Goal: Task Accomplishment & Management: Complete application form

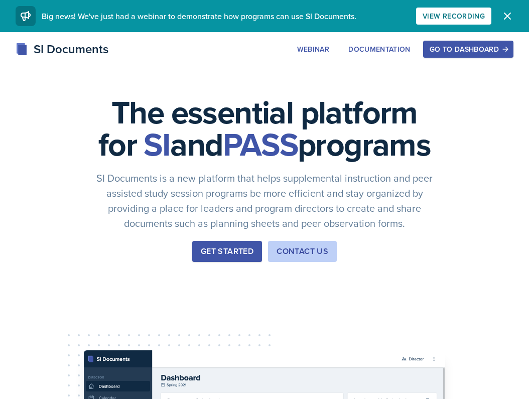
drag, startPoint x: 0, startPoint y: 0, endPoint x: 418, endPoint y: 138, distance: 440.0
click at [418, 137] on div "The essential platform for SI and PASS programs SI Documents is a new platform …" at bounding box center [264, 336] width 529 height 609
click at [470, 50] on div "Go to Dashboard" at bounding box center [467, 49] width 77 height 8
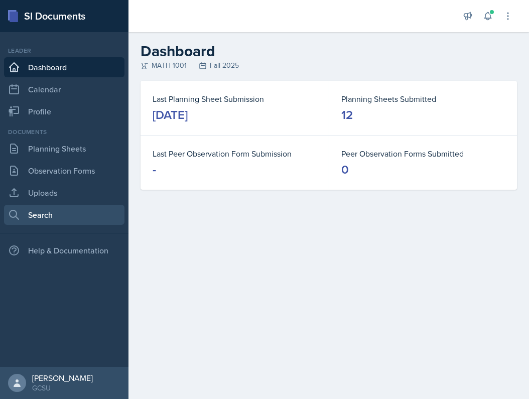
click at [67, 218] on link "Search" at bounding box center [64, 215] width 120 height 20
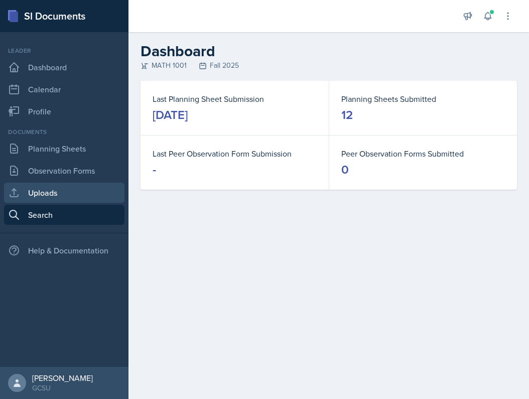
select select "all"
select select "1"
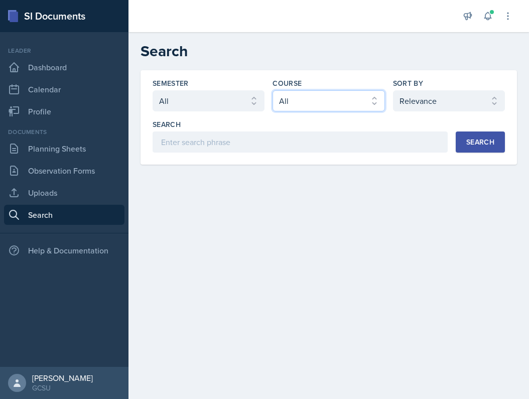
select select "c791e157-50e7-4c52-bb41-8889e21dc1fd"
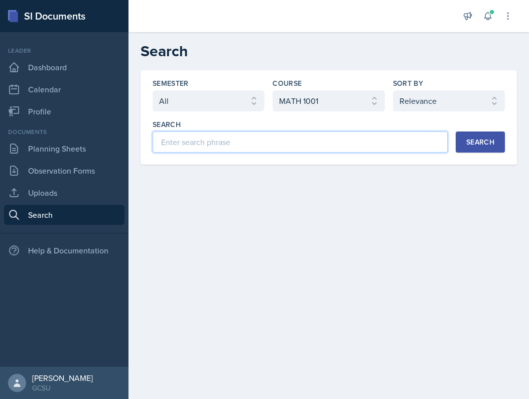
click at [361, 144] on input at bounding box center [299, 141] width 295 height 21
type input "10.5"
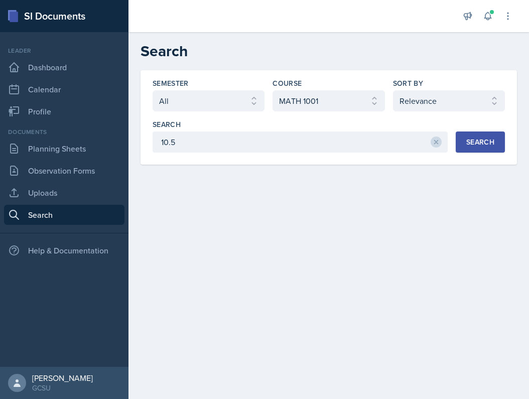
click at [484, 147] on button "Search" at bounding box center [479, 141] width 49 height 21
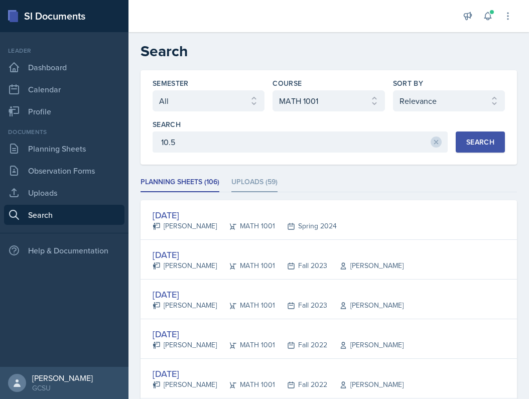
click at [248, 189] on li "Uploads (59)" at bounding box center [254, 183] width 46 height 20
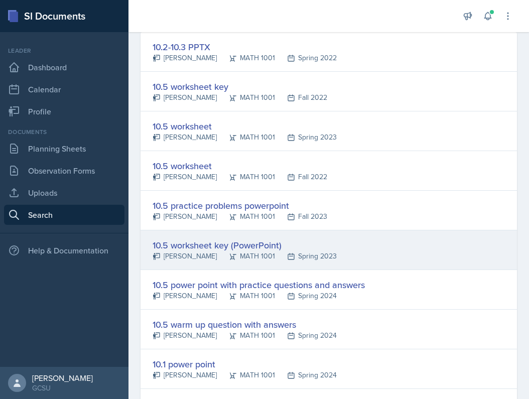
scroll to position [169, 0]
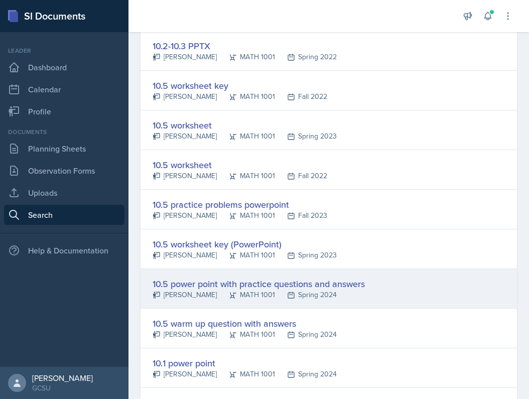
click at [319, 286] on div "10.5 power point with practice questions and answers" at bounding box center [258, 284] width 212 height 14
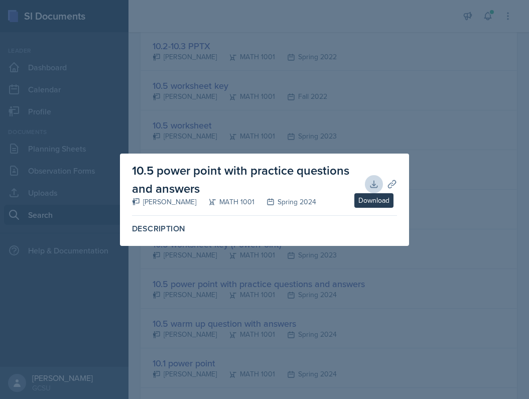
click at [376, 180] on icon at bounding box center [374, 184] width 10 height 10
click at [324, 55] on div at bounding box center [264, 199] width 529 height 399
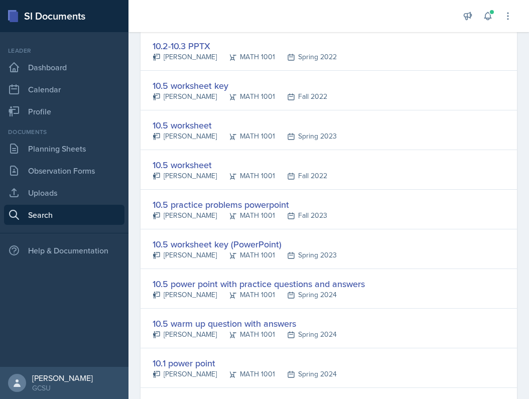
click at [96, 124] on nav "Leader Dashboard Calendar Profile Documents Planning Sheets Observation Forms U…" at bounding box center [64, 199] width 128 height 335
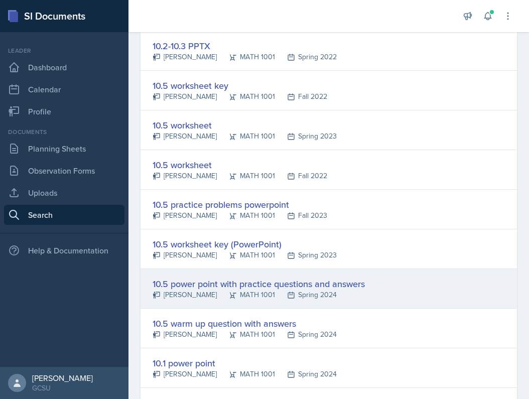
click at [216, 280] on div "10.5 power point with practice questions and answers" at bounding box center [258, 284] width 212 height 14
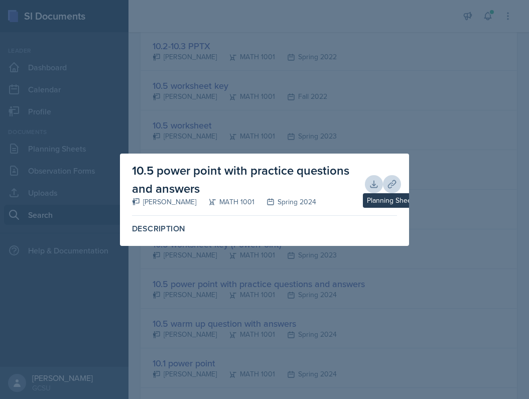
click at [388, 180] on icon at bounding box center [392, 184] width 10 height 10
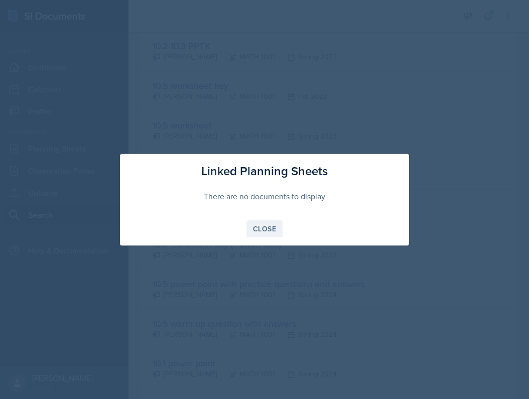
click at [260, 226] on div "Close" at bounding box center [264, 229] width 23 height 8
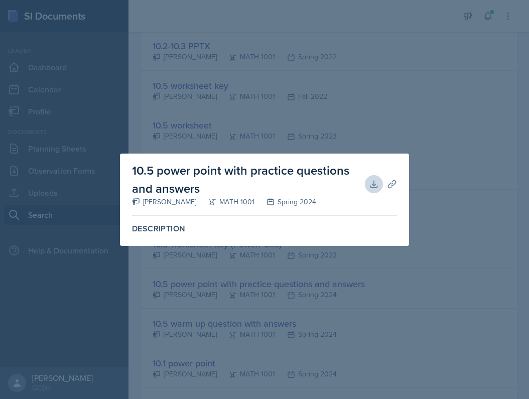
click at [215, 274] on div at bounding box center [264, 199] width 529 height 399
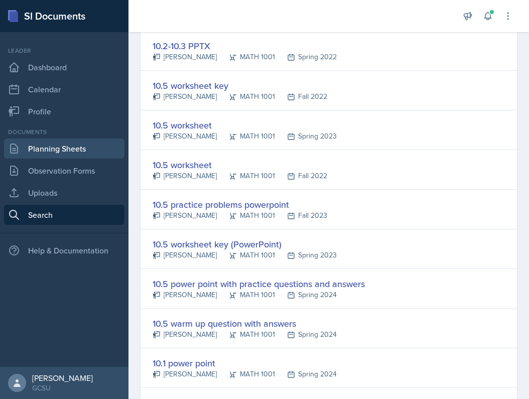
click at [78, 148] on link "Planning Sheets" at bounding box center [64, 148] width 120 height 20
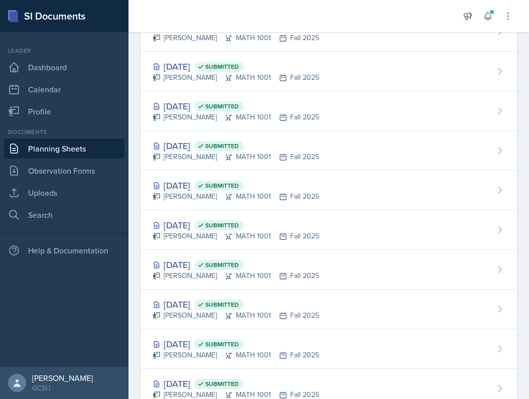
click at [79, 149] on link "Planning Sheets" at bounding box center [64, 148] width 120 height 20
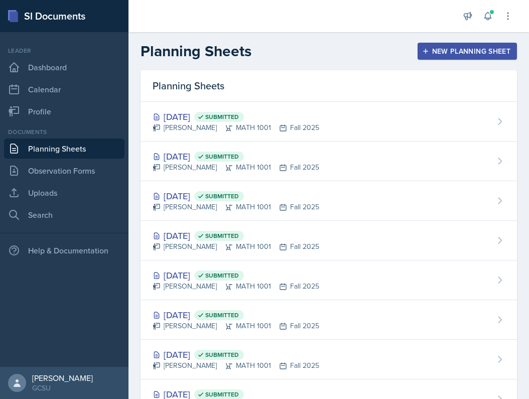
click at [437, 44] on button "New Planning Sheet" at bounding box center [466, 51] width 99 height 17
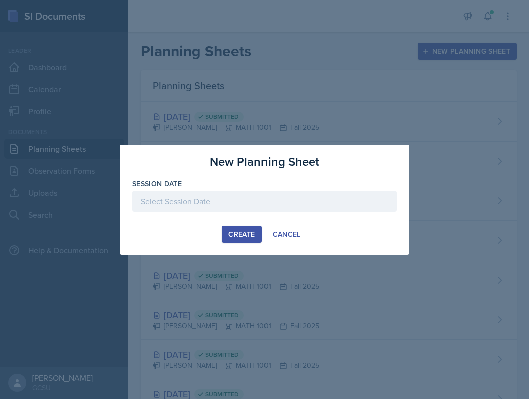
click at [247, 206] on div at bounding box center [264, 201] width 265 height 21
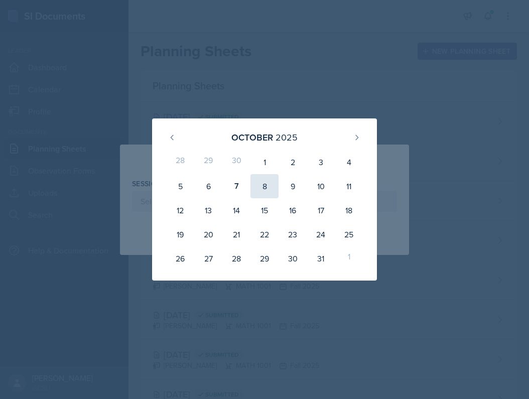
click at [262, 186] on div "8" at bounding box center [264, 186] width 28 height 24
type input "[DATE]"
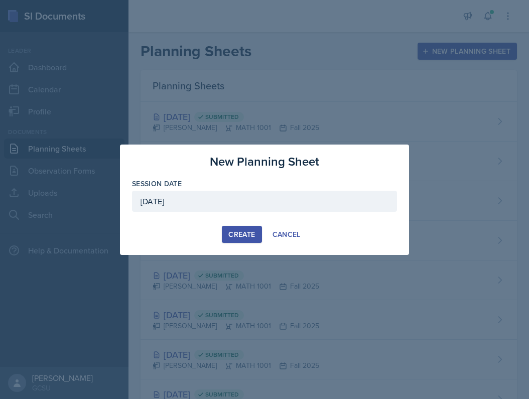
click at [237, 232] on div "Create" at bounding box center [241, 234] width 27 height 8
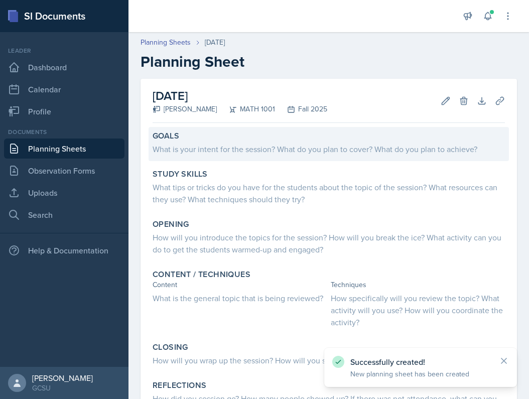
click at [258, 151] on div "What is your intent for the session? What do you plan to cover? What do you pla…" at bounding box center [328, 149] width 352 height 12
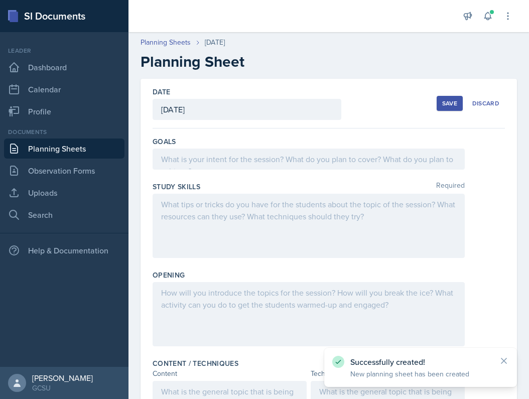
click at [258, 151] on div at bounding box center [308, 158] width 312 height 21
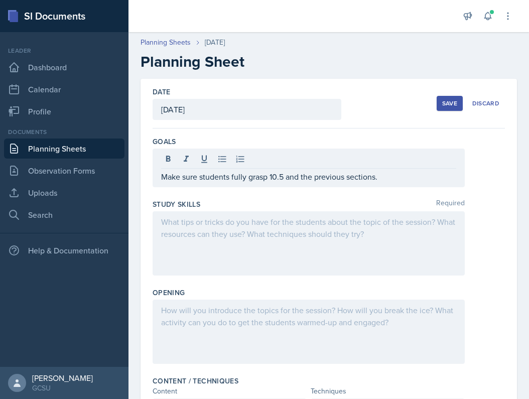
click at [255, 243] on div at bounding box center [308, 243] width 312 height 64
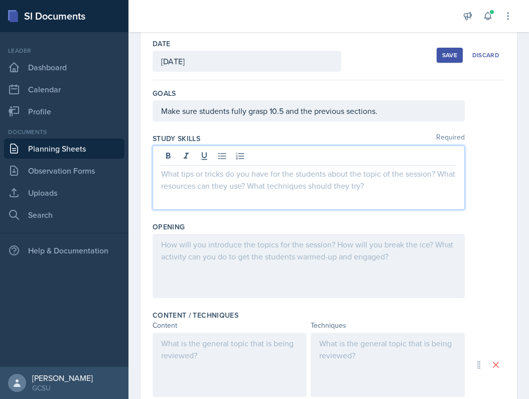
scroll to position [52, 0]
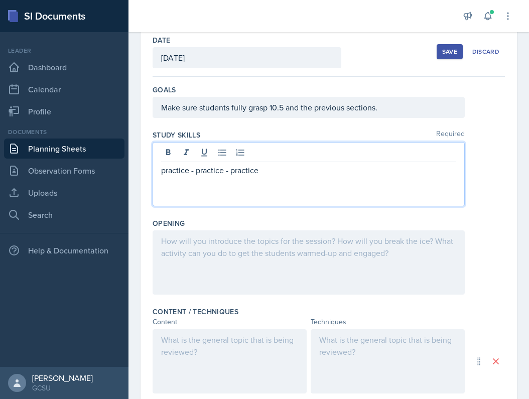
click at [231, 173] on p "practice - practice - practice" at bounding box center [308, 170] width 295 height 12
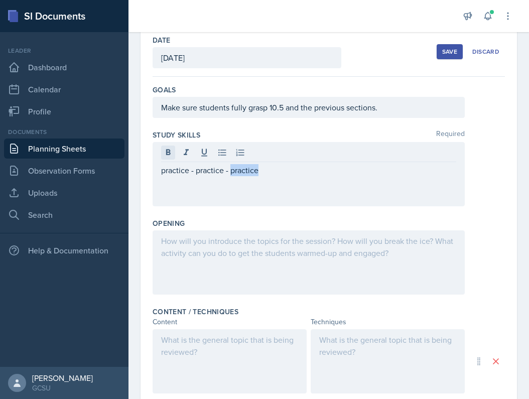
click at [169, 151] on icon at bounding box center [168, 152] width 10 height 10
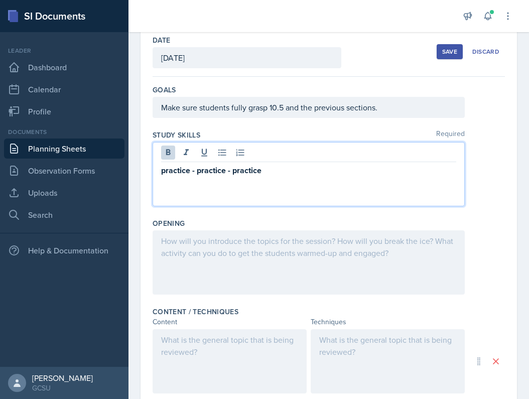
click at [313, 177] on div "practice - practice - practice" at bounding box center [308, 174] width 312 height 64
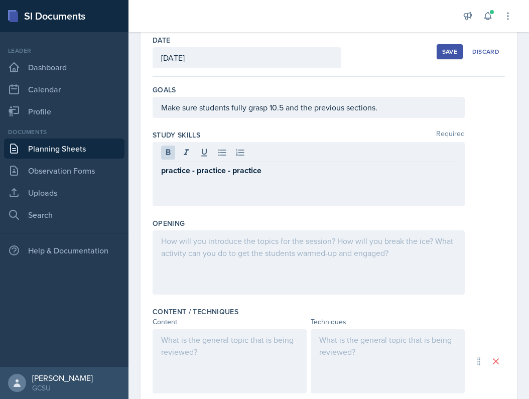
click at [313, 177] on div "practice - practice - practice" at bounding box center [308, 174] width 312 height 64
click at [257, 194] on div "practice - practice - practice" at bounding box center [308, 174] width 312 height 64
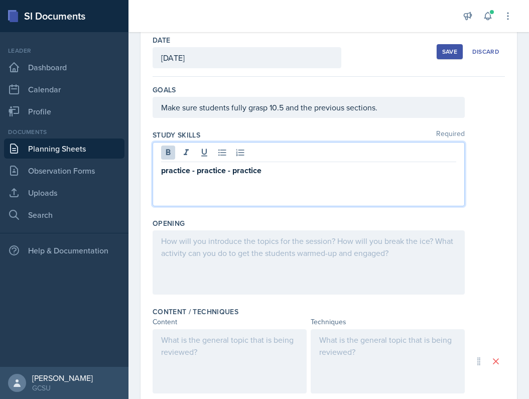
click at [205, 187] on div "practice - practice - practice" at bounding box center [308, 174] width 312 height 64
click at [260, 174] on strong "practice - practice - practice" at bounding box center [211, 171] width 100 height 12
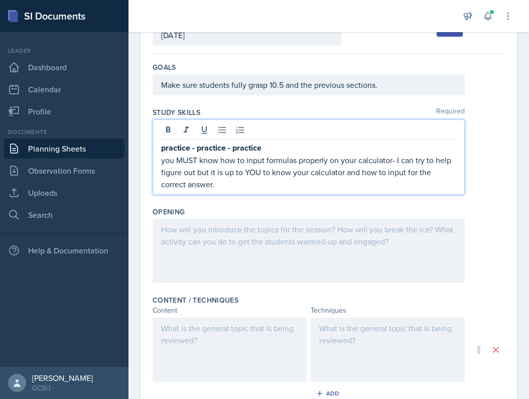
scroll to position [79, 0]
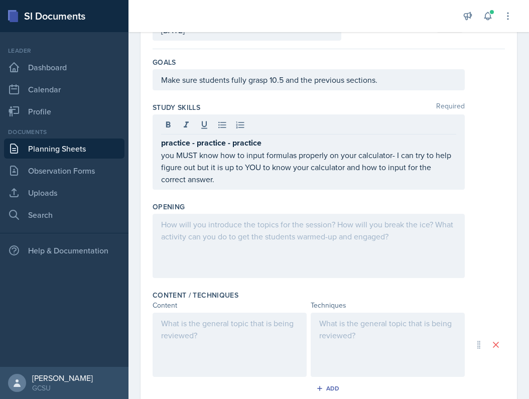
click at [255, 241] on div at bounding box center [308, 246] width 312 height 64
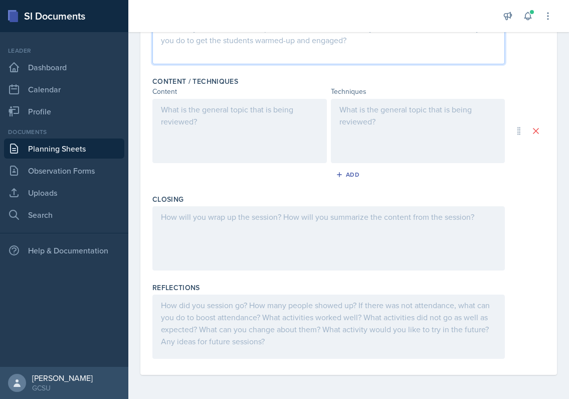
scroll to position [196, 0]
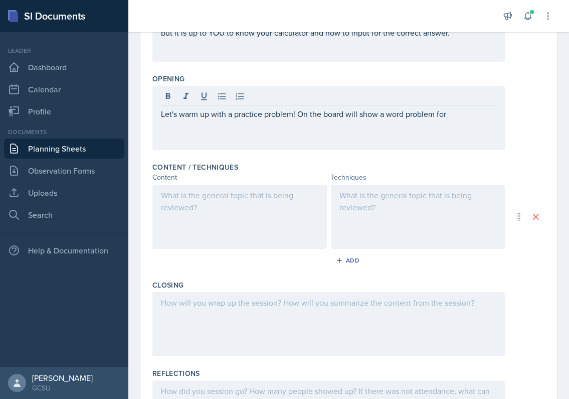
click at [381, 53] on div "practice - practice - practice you MUST know how to input formulas properly on …" at bounding box center [328, 29] width 353 height 64
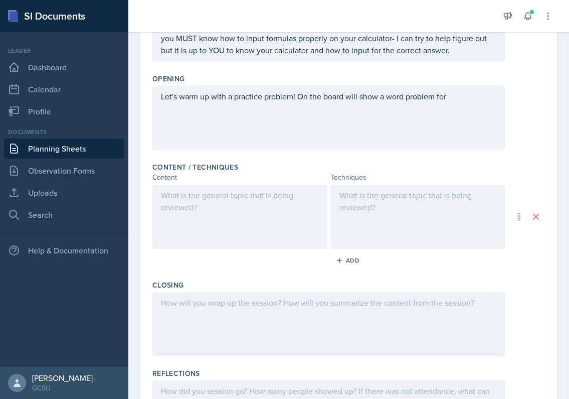
click at [469, 103] on div "Let's warm up with a practice problem! On the board will show a word problem for" at bounding box center [328, 118] width 353 height 64
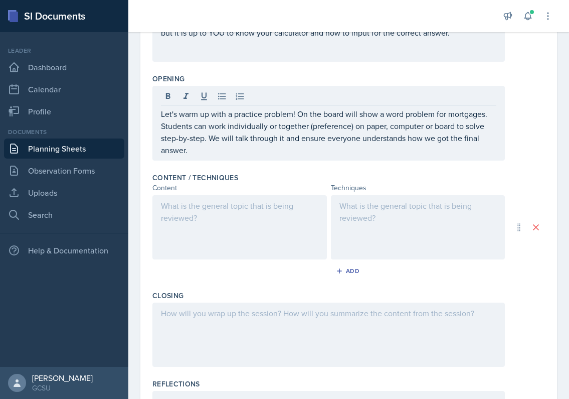
click at [186, 219] on div at bounding box center [239, 227] width 175 height 64
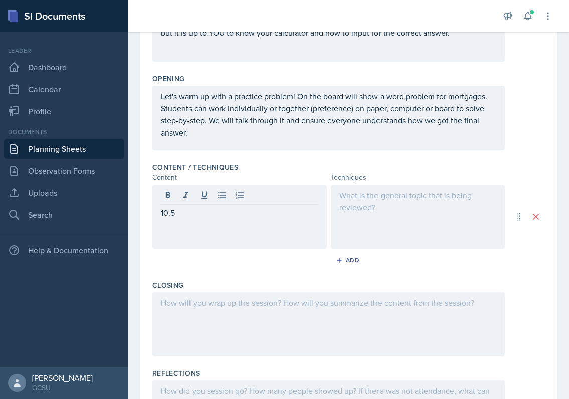
click at [221, 211] on p "10.5" at bounding box center [239, 213] width 157 height 12
click at [350, 222] on div at bounding box center [418, 217] width 175 height 64
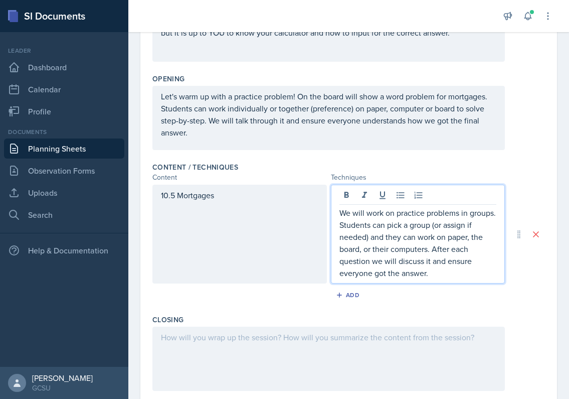
click at [428, 264] on p "We will work on practice problems in groups. Students can pick a group (or assi…" at bounding box center [418, 243] width 157 height 72
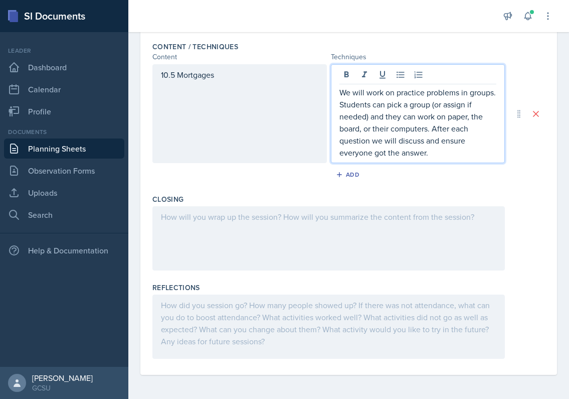
scroll to position [299, 0]
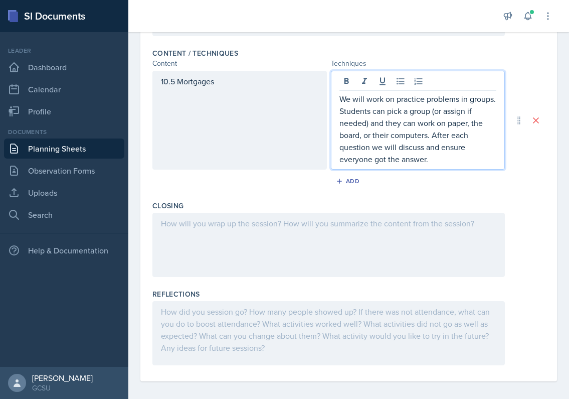
click at [284, 221] on div at bounding box center [328, 245] width 353 height 64
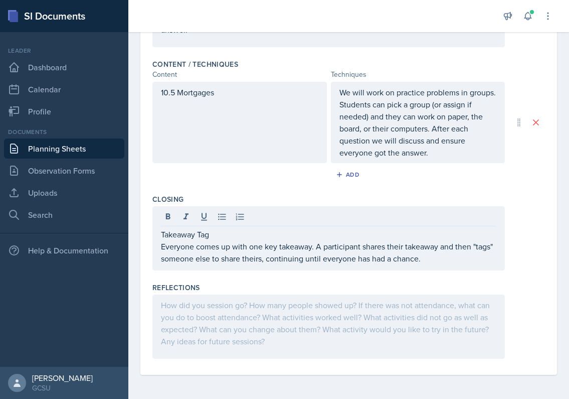
click at [244, 289] on div "Reflections" at bounding box center [348, 287] width 393 height 10
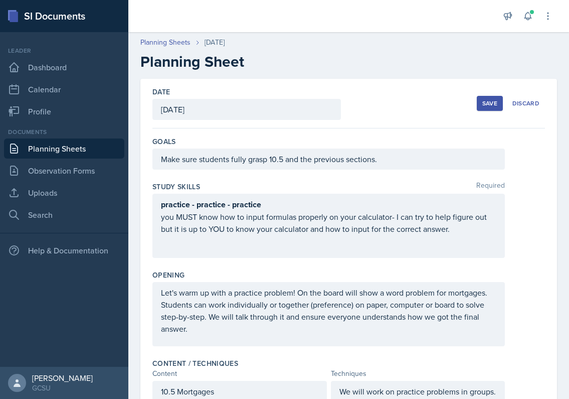
scroll to position [0, 0]
click at [487, 103] on div "Save" at bounding box center [489, 103] width 15 height 8
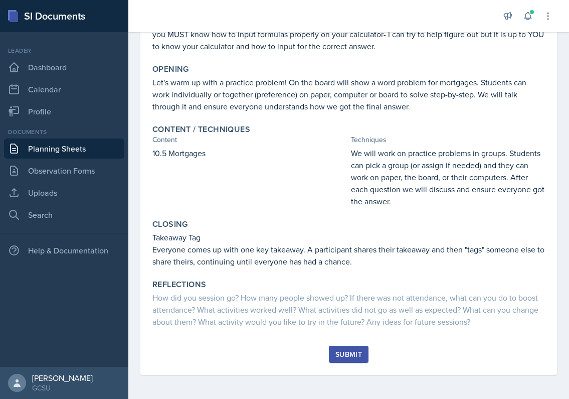
scroll to position [164, 0]
click at [349, 350] on div "Submit" at bounding box center [349, 354] width 27 height 8
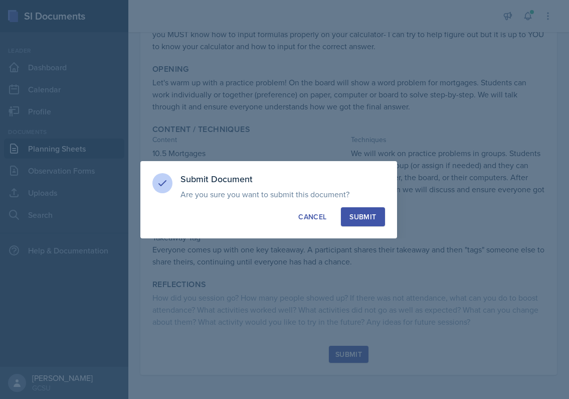
click at [372, 207] on button "Submit" at bounding box center [363, 216] width 44 height 19
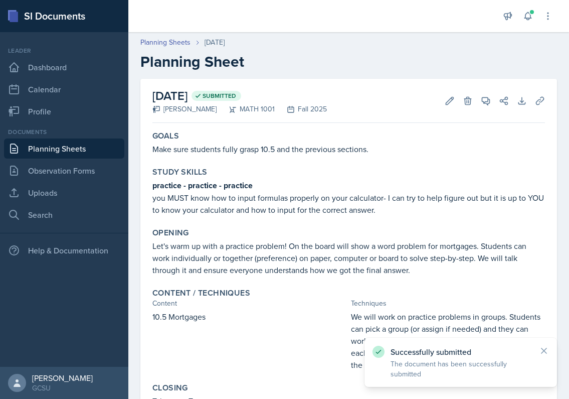
scroll to position [0, 0]
click at [88, 146] on link "Planning Sheets" at bounding box center [64, 148] width 120 height 20
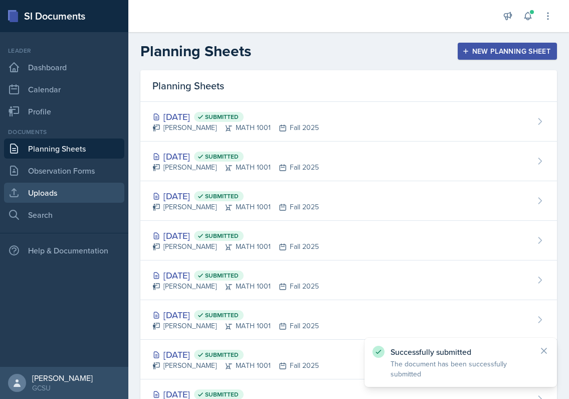
click at [72, 194] on link "Uploads" at bounding box center [64, 193] width 120 height 20
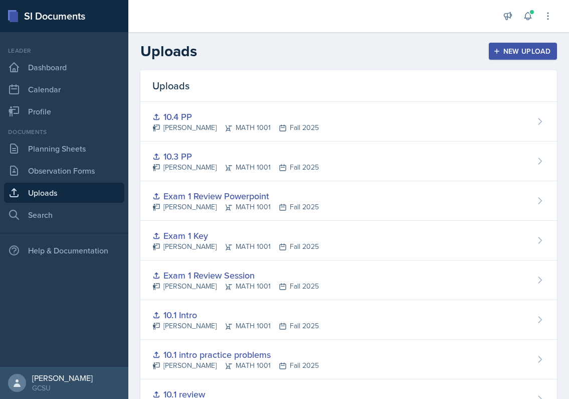
drag, startPoint x: 526, startPoint y: 51, endPoint x: 526, endPoint y: 43, distance: 8.0
click at [526, 51] on div "New Upload" at bounding box center [524, 51] width 56 height 8
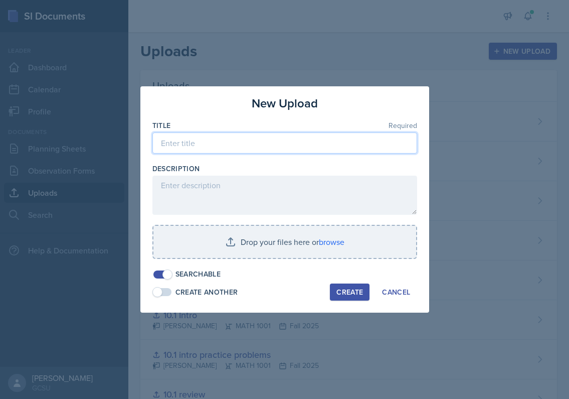
click at [250, 146] on input at bounding box center [284, 142] width 265 height 21
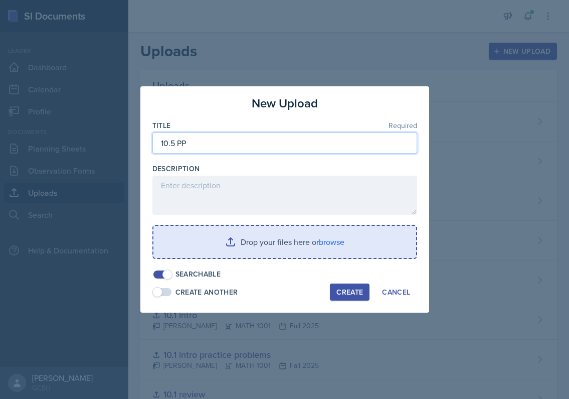
type input "10.5 PP"
click at [296, 255] on input "file" at bounding box center [284, 242] width 263 height 32
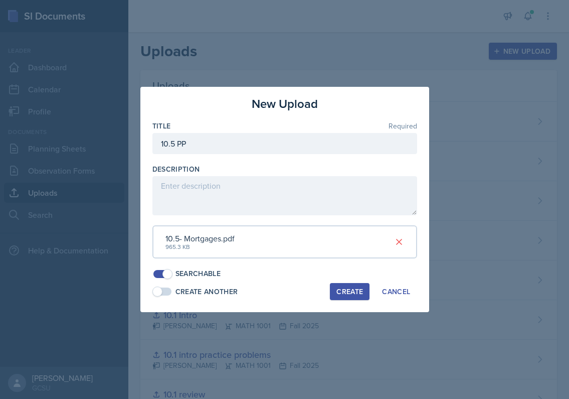
click at [344, 287] on div "Create" at bounding box center [350, 291] width 27 height 8
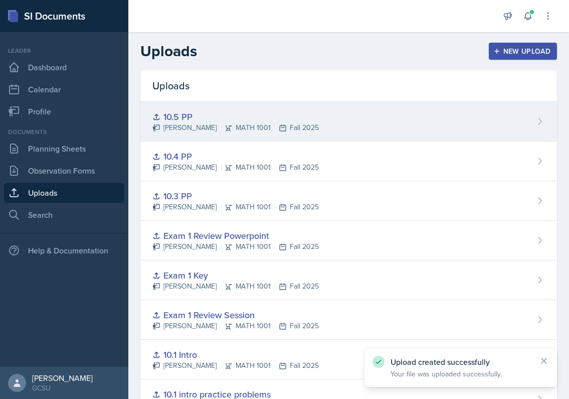
click at [485, 128] on div "10.5 PP [PERSON_NAME] MATH 1001 Fall 2025" at bounding box center [348, 122] width 417 height 40
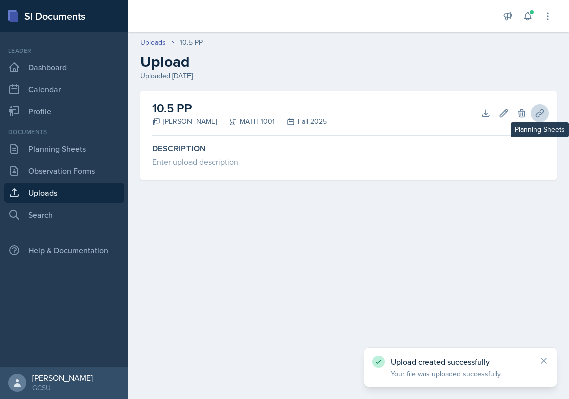
click at [528, 111] on icon at bounding box center [540, 113] width 10 height 10
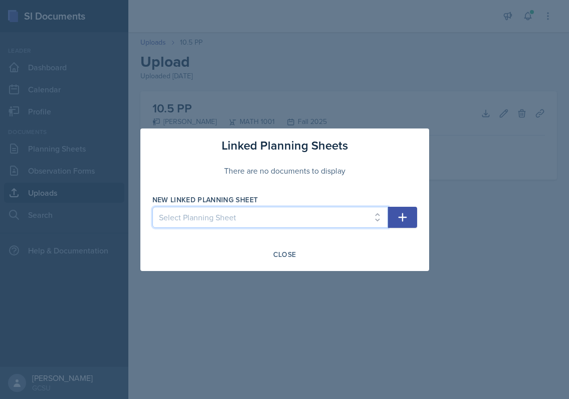
select select "bbd7fe76-7110-466d-b18e-790952186286"
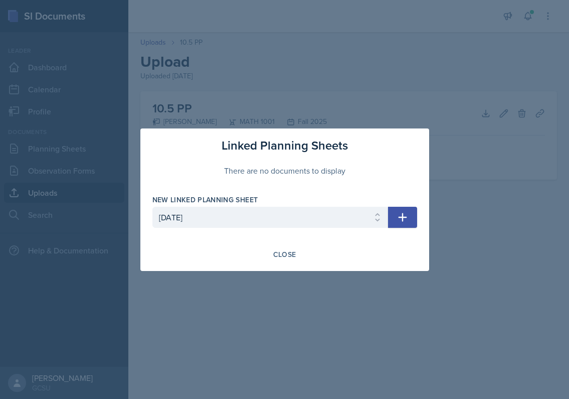
click at [402, 213] on icon "button" at bounding box center [403, 217] width 12 height 12
select select
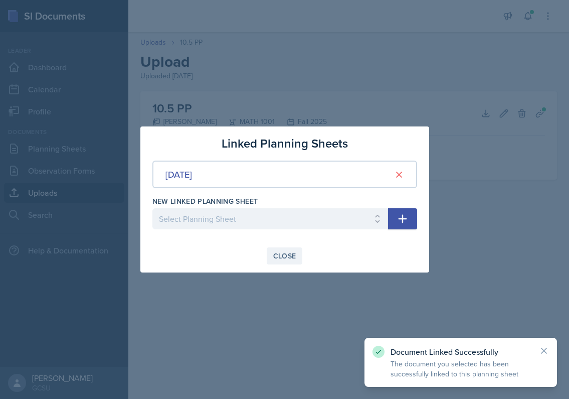
click at [283, 255] on div "Close" at bounding box center [284, 256] width 23 height 8
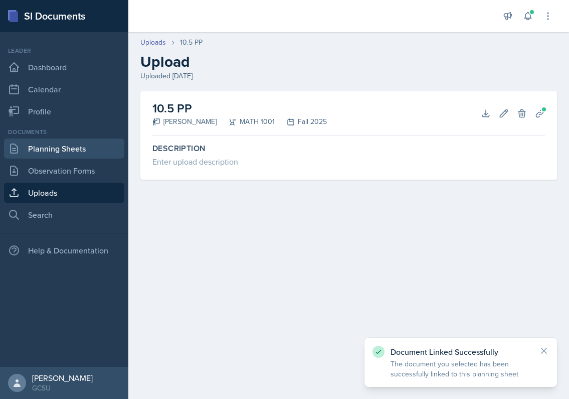
click at [81, 144] on link "Planning Sheets" at bounding box center [64, 148] width 120 height 20
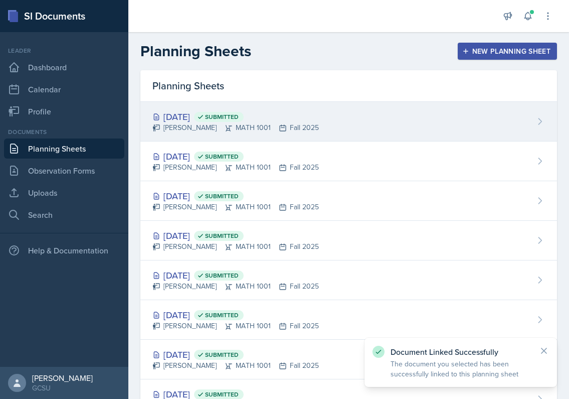
click at [250, 136] on div "[DATE] Submitted [PERSON_NAME] MATH 1001 Fall 2025" at bounding box center [348, 122] width 417 height 40
